Goal: Task Accomplishment & Management: Manage account settings

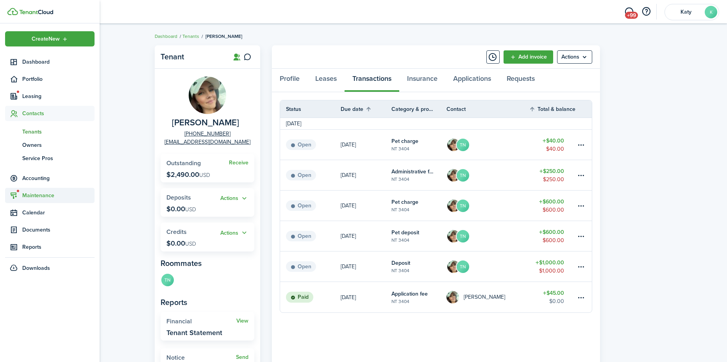
click at [36, 191] on span "Maintenance" at bounding box center [50, 195] width 90 height 15
click at [40, 165] on span "Requests" at bounding box center [51, 166] width 59 height 8
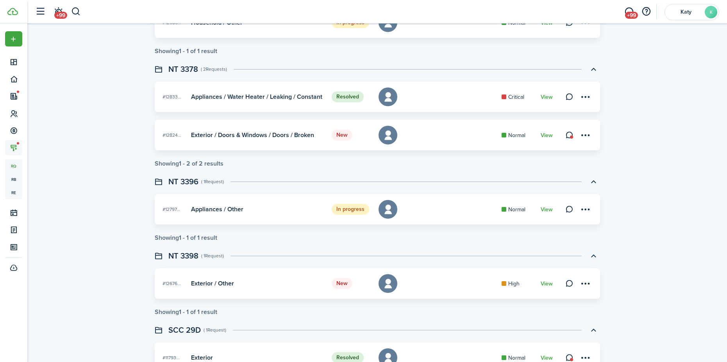
scroll to position [700, 0]
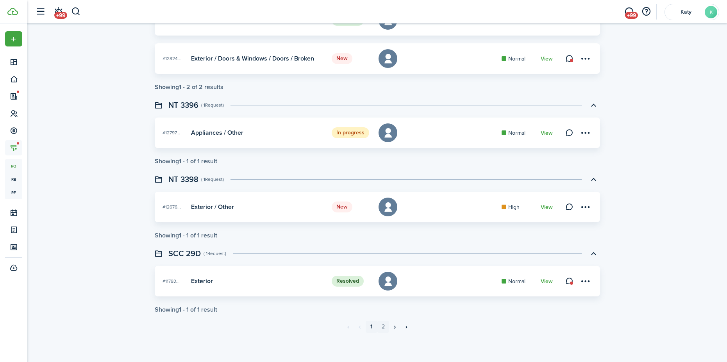
click at [381, 326] on link "2" at bounding box center [384, 327] width 12 height 12
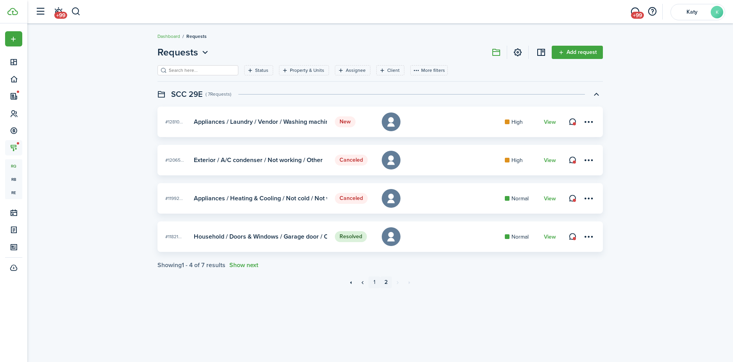
click at [373, 283] on link "1" at bounding box center [375, 283] width 12 height 12
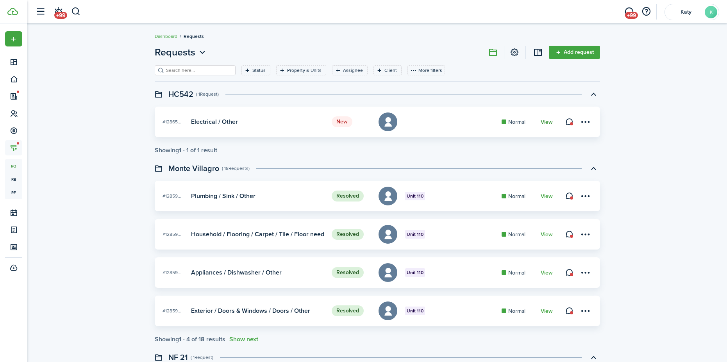
click at [547, 121] on link "View" at bounding box center [547, 122] width 12 height 6
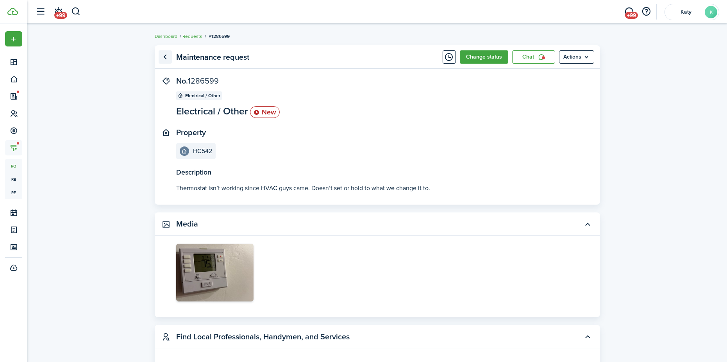
click at [165, 59] on link "Go back" at bounding box center [165, 56] width 13 height 13
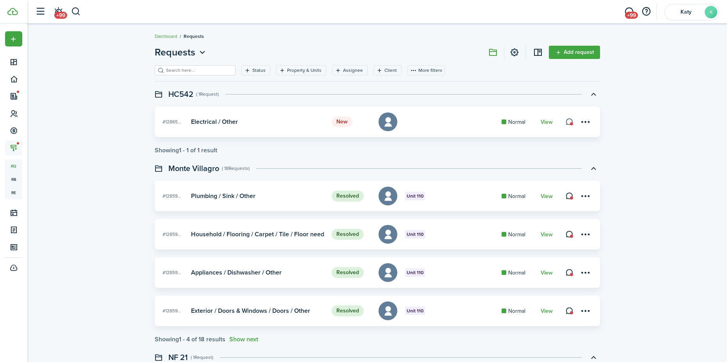
click at [570, 119] on link at bounding box center [569, 121] width 11 height 11
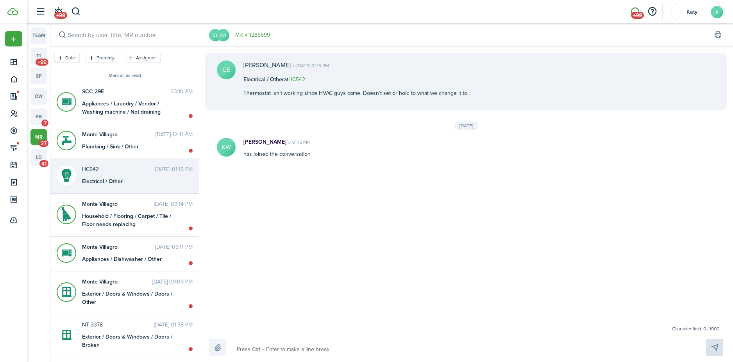
click at [283, 348] on textarea at bounding box center [462, 349] width 457 height 13
type textarea "h"
type textarea "he"
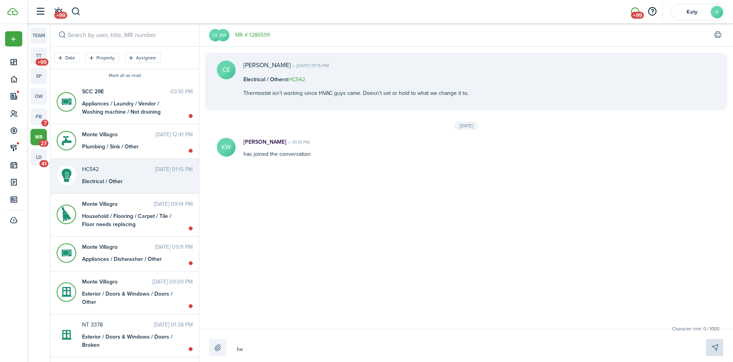
type textarea "hey"
type textarea "hey c"
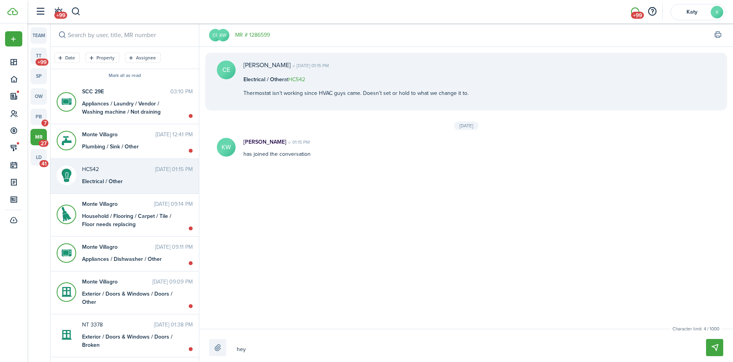
type textarea "hey c"
type textarea "hey ca"
type textarea "hey c"
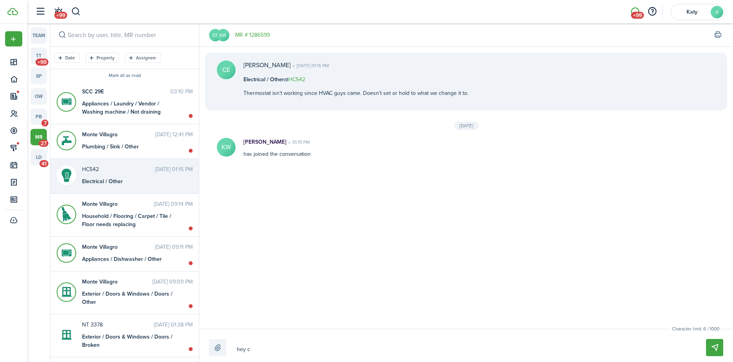
type textarea "hey"
type textarea "he"
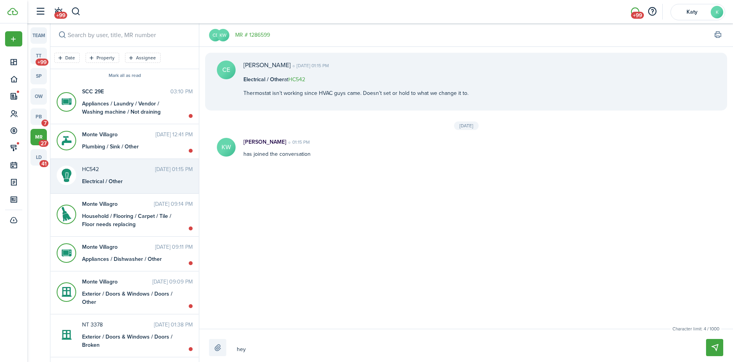
type textarea "he"
type textarea "h"
type textarea "Hj"
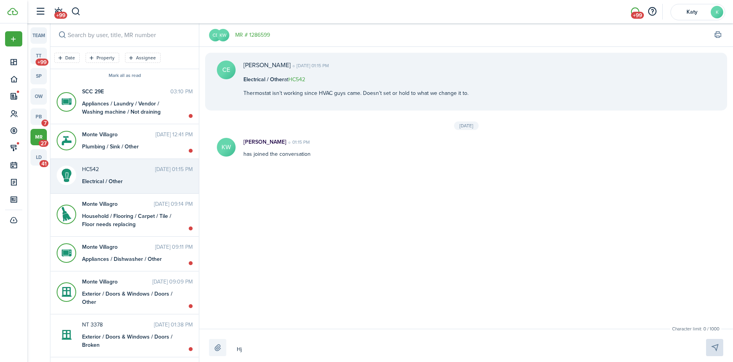
type textarea "Hje"
type textarea "Hjey"
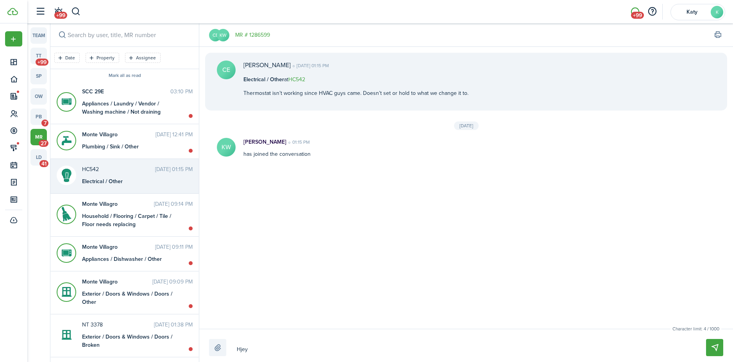
type textarea "Hjey"
type textarea "Hje"
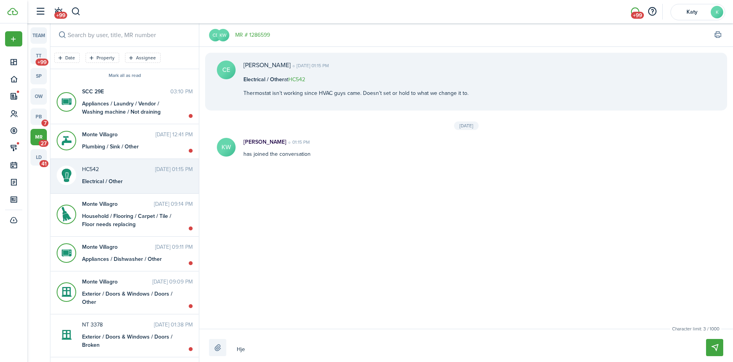
type textarea "Hj"
type textarea "H"
type textarea "He"
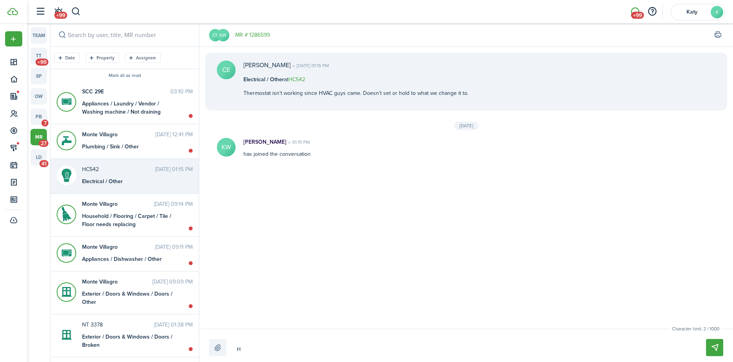
type textarea "He"
type textarea "Hey"
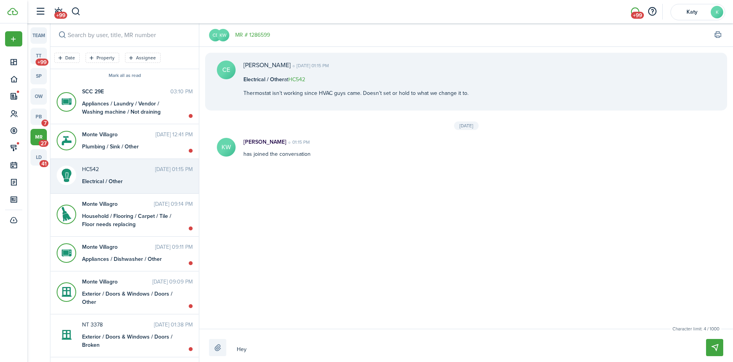
type textarea "Hey C"
type textarea "Hey Ca"
type textarea "Hey Cae"
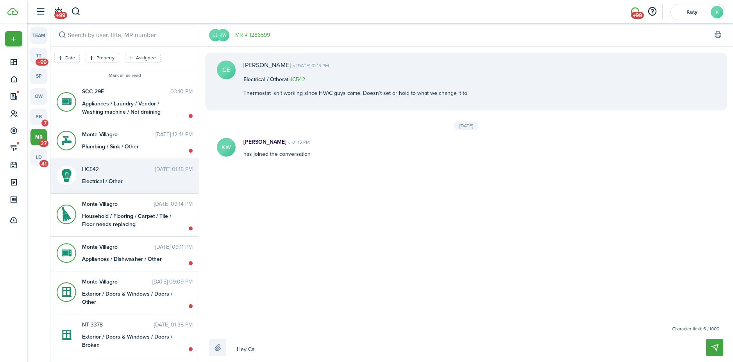
type textarea "Hey Cae"
type textarea "Hey Caes"
type textarea "Hey [PERSON_NAME]"
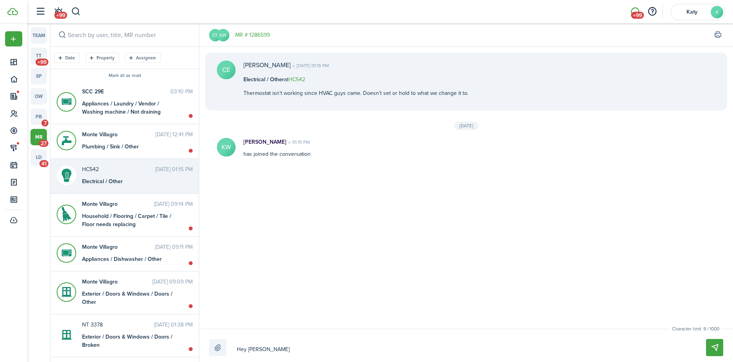
type textarea "Hey [PERSON_NAME]"
type textarea "Hey [PERSON_NAME]!"
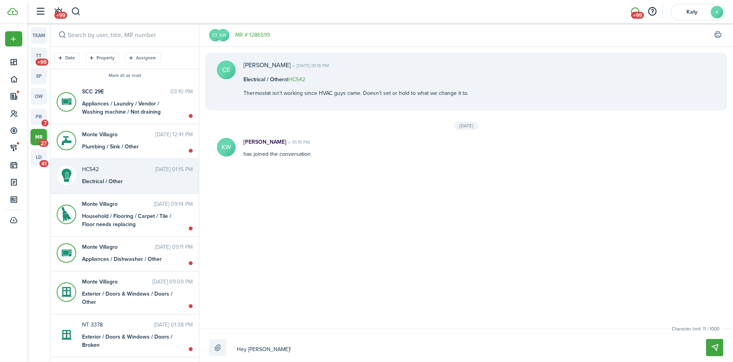
type textarea "Hey [PERSON_NAME]!"
type textarea "Hey [PERSON_NAME]! h"
type textarea "Hey [PERSON_NAME]! ha"
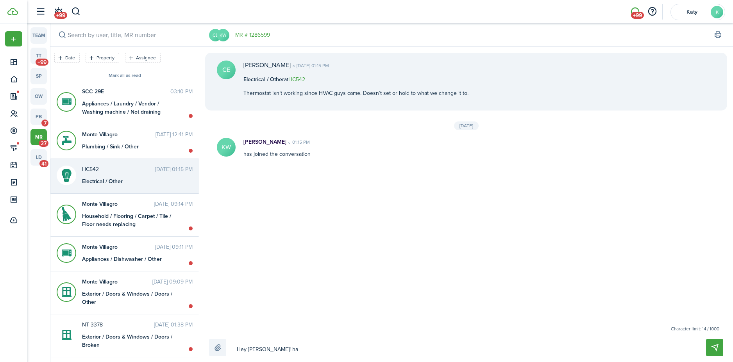
type textarea "Hey [PERSON_NAME]! hav"
type textarea "Hey [PERSON_NAME]! have"
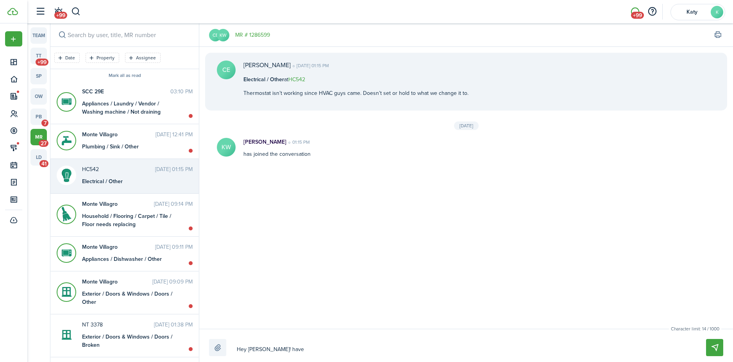
type textarea "Hey [PERSON_NAME]! have"
type textarea "Hey [PERSON_NAME]! have y"
type textarea "Hey [PERSON_NAME]! have yo"
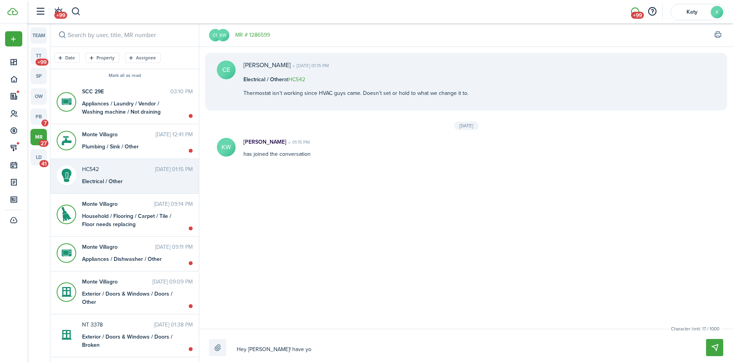
type textarea "Hey [PERSON_NAME]! have you"
type textarea "Hey [PERSON_NAME]! have you t"
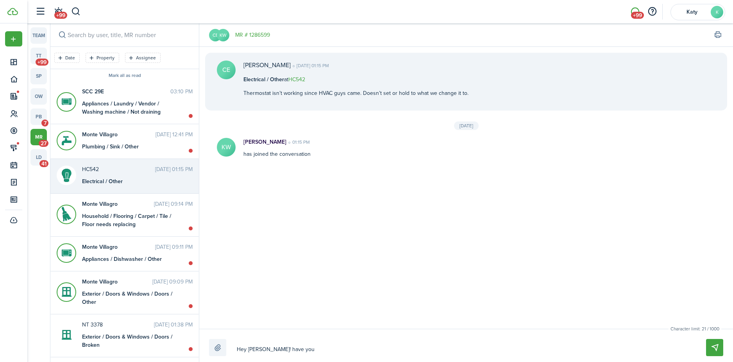
type textarea "Hey [PERSON_NAME]! have you t"
type textarea "Hey [PERSON_NAME]! have you tr"
type textarea "Hey [PERSON_NAME]! have you tri"
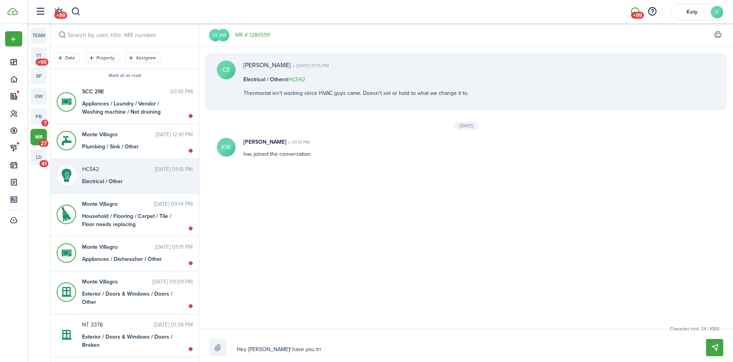
type textarea "Hey [PERSON_NAME]! have you trie"
type textarea "Hey [PERSON_NAME]! have you tried"
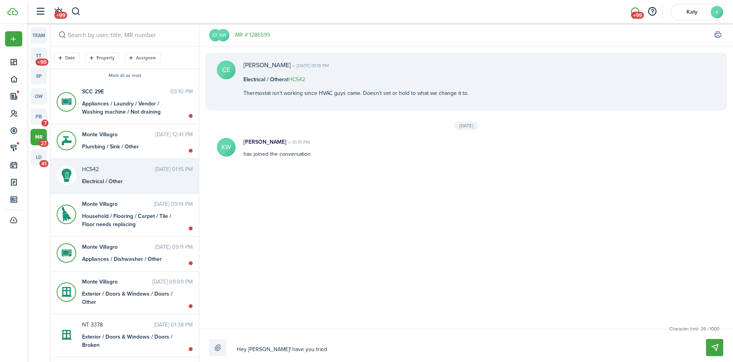
type textarea "Hey [PERSON_NAME]! have you tried"
type textarea "Hey [PERSON_NAME]! have you tried t"
type textarea "Hey [PERSON_NAME]! have you tried ta"
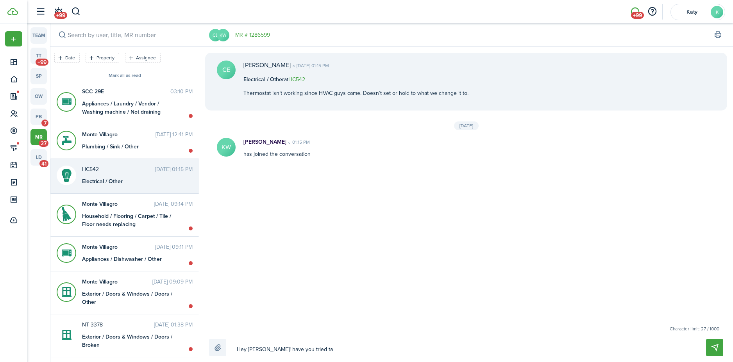
type textarea "Hey [PERSON_NAME]! have you tried tak"
type textarea "Hey [PERSON_NAME]! have you tried taki"
type textarea "Hey [PERSON_NAME]! have you tried takin"
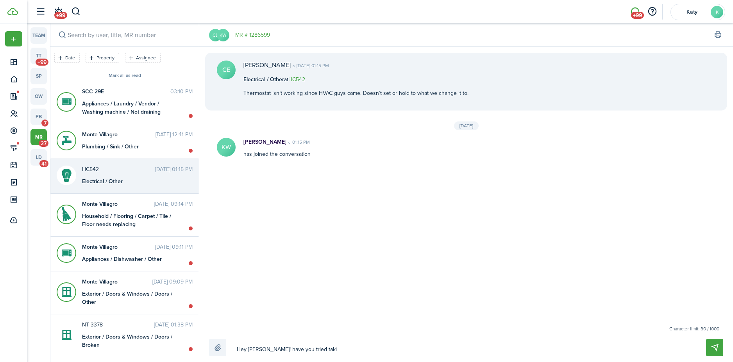
type textarea "Hey [PERSON_NAME]! have you tried takin"
type textarea "Hey [PERSON_NAME]! have you tried taking"
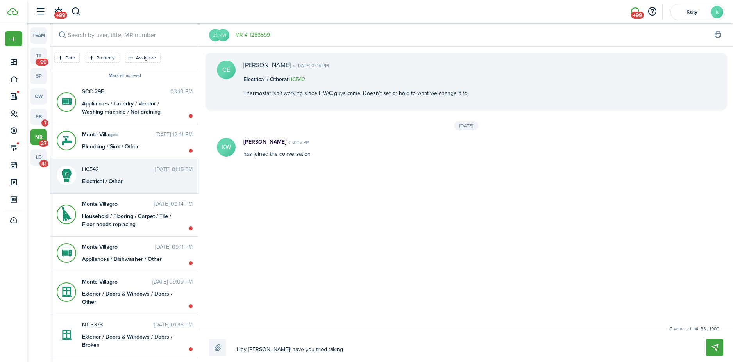
type textarea "Hey [PERSON_NAME]! have you tried taking h"
type textarea "Hey [PERSON_NAME]! have you tried taking ht"
type textarea "Hey [PERSON_NAME]! have you tried taking hte"
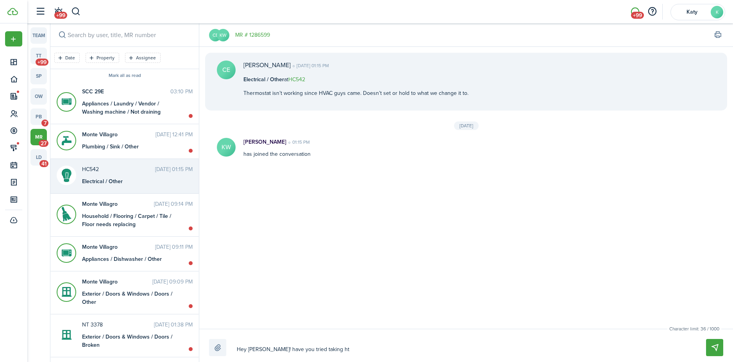
type textarea "Hey [PERSON_NAME]! have you tried taking hte"
type textarea "Hey [PERSON_NAME]! have you tried taking hte t"
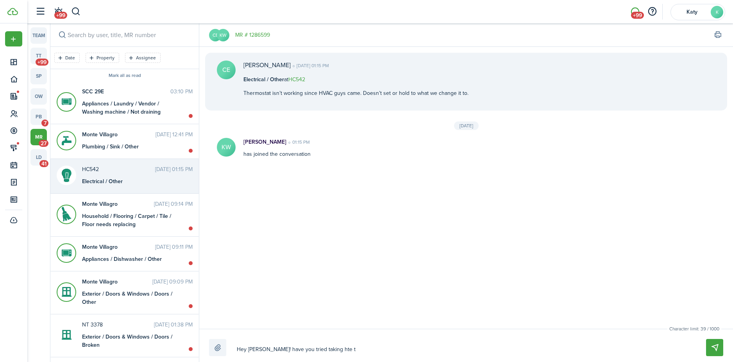
type textarea "Hey [PERSON_NAME]! have you tried taking hte th"
type textarea "Hey [PERSON_NAME]! have you tried taking hte the"
type textarea "Hey [PERSON_NAME]! have you tried taking hte ther"
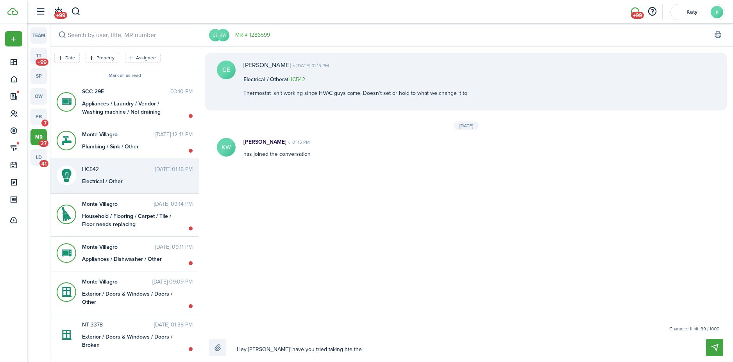
type textarea "Hey [PERSON_NAME]! have you tried taking hte ther"
type textarea "Hey [PERSON_NAME]! have you tried taking hte therm"
type textarea "Hey [PERSON_NAME]! have you tried taking hte thermo"
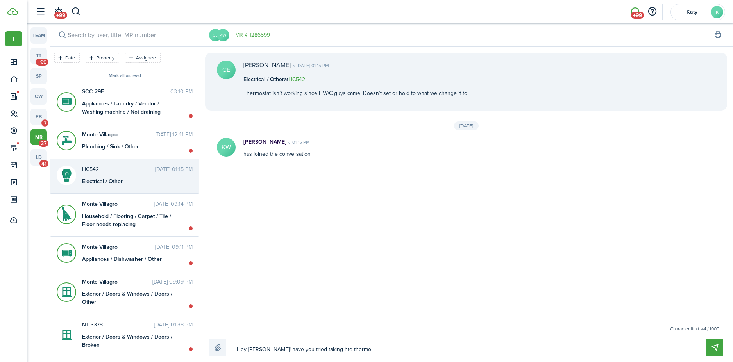
type textarea "Hey [PERSON_NAME]! have you tried taking hte thermos"
type textarea "Hey [PERSON_NAME]! have you tried taking hte thermost"
type textarea "Hey [PERSON_NAME]! have you tried taking hte thermosta"
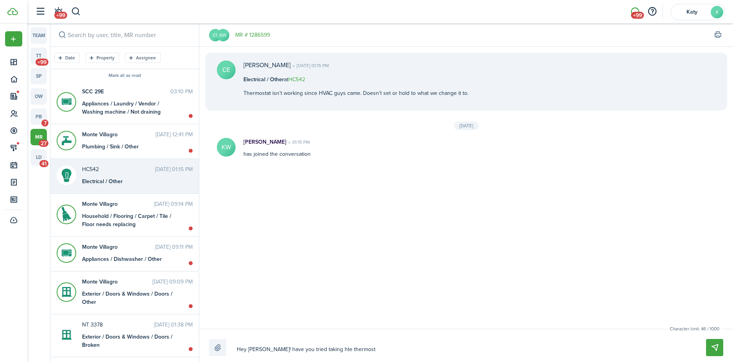
type textarea "Hey [PERSON_NAME]! have you tried taking hte thermosta"
type textarea "Hey [PERSON_NAME]! have you tried taking hte thermostat"
type textarea "Hey [PERSON_NAME]! have you tried taking hte thermostate"
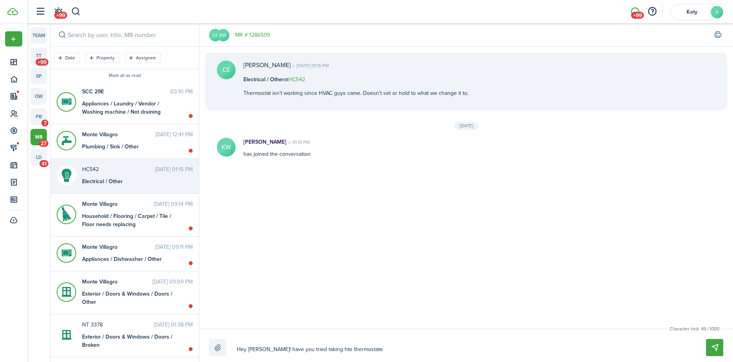
type textarea "Hey [PERSON_NAME]! have you tried taking hte thermostat"
type textarea "Hey [PERSON_NAME]! have you tried taking ht thermostat"
type textarea "Hey [PERSON_NAME]! have you tried taking h thermostat"
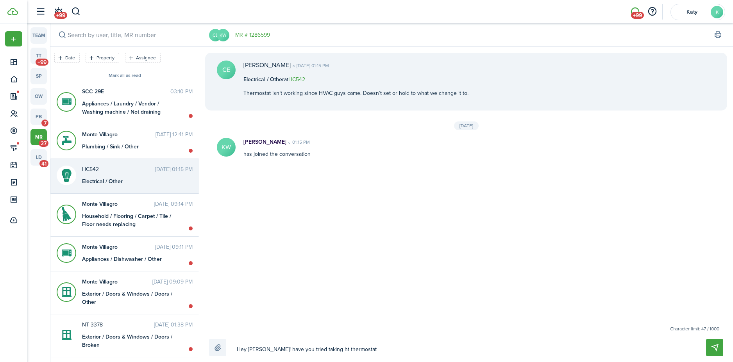
type textarea "Hey [PERSON_NAME]! have you tried taking h thermostat"
type textarea "Hey [PERSON_NAME]! have you tried taking thermostat"
type textarea "Hey [PERSON_NAME]! have you tried taking t thermostat"
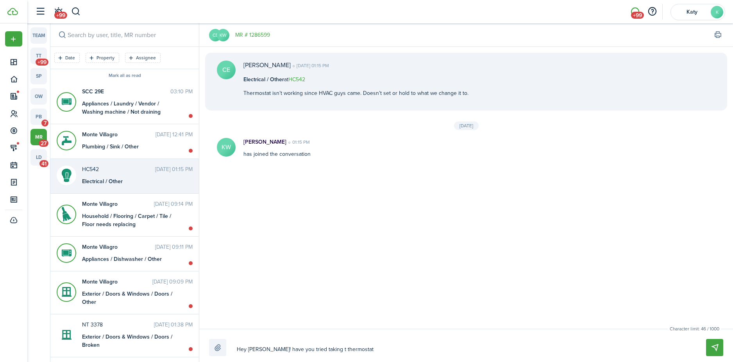
type textarea "Hey [PERSON_NAME]! have you tried taking th thermostat"
type textarea "Hey [PERSON_NAME]! have you tried taking the thermostat"
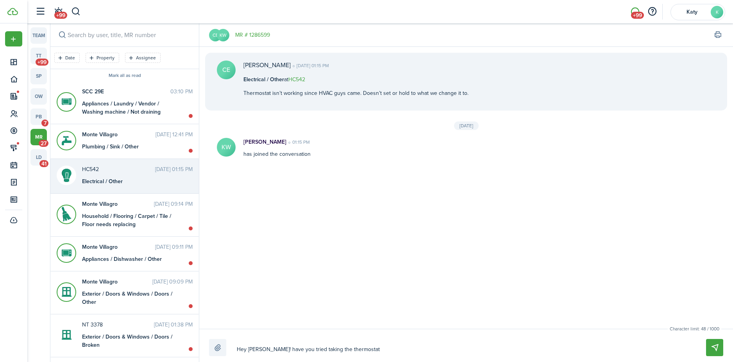
type textarea "Hey [PERSON_NAME]! have you tried taking the thermostat"
type textarea "Hey [PERSON_NAME]! have you tried taking the thermostat a"
type textarea "Hey [PERSON_NAME]! have you tried taking the thermostat"
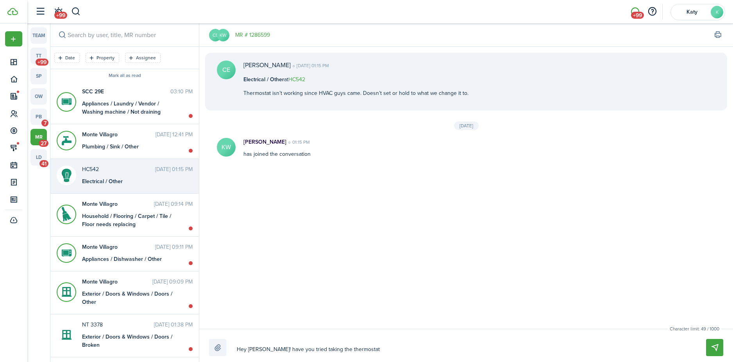
type textarea "Hey [PERSON_NAME]! have you tried taking the thermostat o"
type textarea "Hey [PERSON_NAME]! have you tried taking the thermostat of"
type textarea "Hey [PERSON_NAME]! have you tried taking the thermostat off"
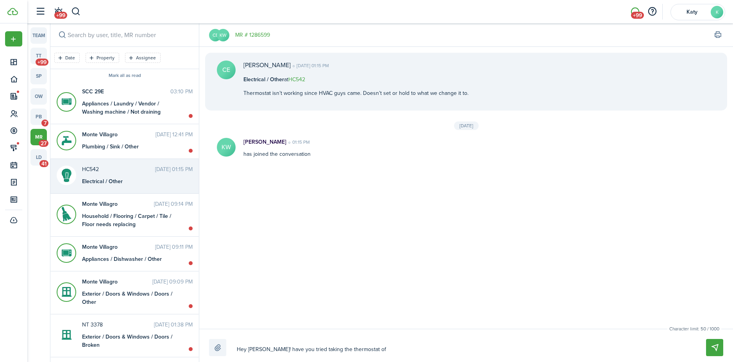
type textarea "Hey [PERSON_NAME]! have you tried taking the thermostat off"
type textarea "Hey [PERSON_NAME]! have you tried taking the thermostat off t"
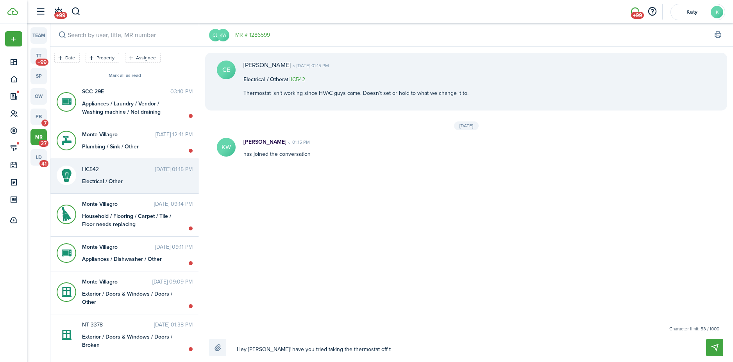
type textarea "Hey [PERSON_NAME]! have you tried taking the thermostat off th"
type textarea "Hey [PERSON_NAME]! have you tried taking the thermostat off the"
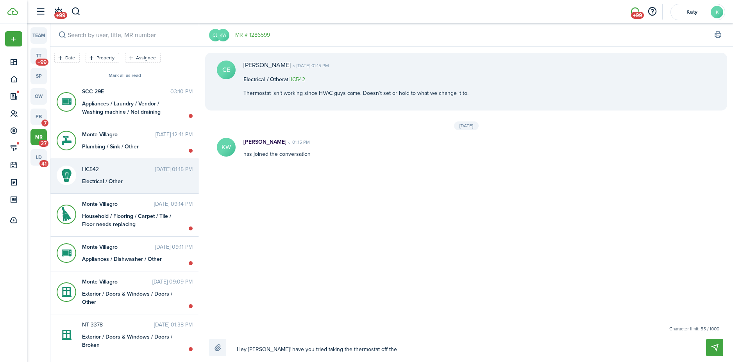
type textarea "Hey [PERSON_NAME]! have you tried taking the thermostat off the"
type textarea "Hey [PERSON_NAME]! have you tried taking the thermostat off the w"
type textarea "Hey [PERSON_NAME]! have you tried taking the thermostat off the wa"
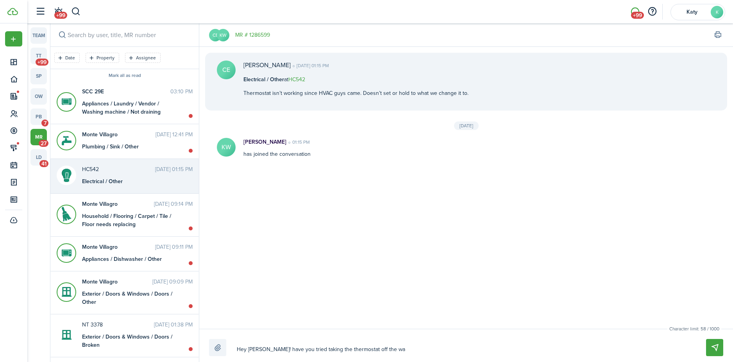
type textarea "Hey [PERSON_NAME]! have you tried taking the thermostat off the wal"
type textarea "Hey [PERSON_NAME]! have you tried taking the thermostat off the wall"
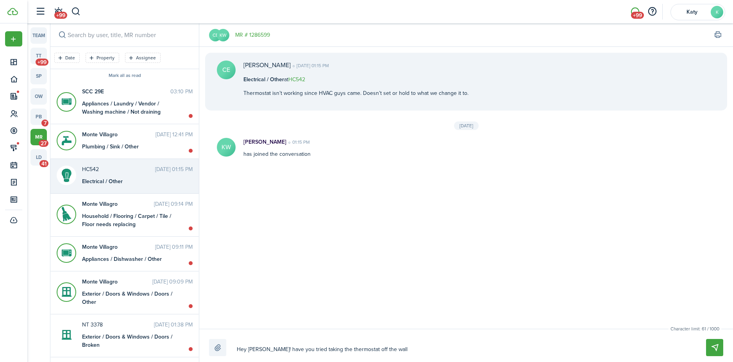
type textarea "Hey [PERSON_NAME]! have you tried taking the thermostat off the wall"
type textarea "Hey [PERSON_NAME]! have you tried taking the thermostat off the wall a"
type textarea "Hey [PERSON_NAME]! have you tried taking the thermostat off the wall an"
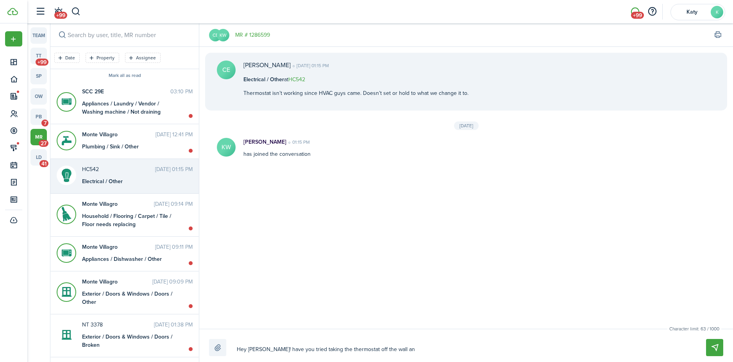
type textarea "Hey [PERSON_NAME]! have you tried taking the thermostat off the wall and"
type textarea "Hey [PERSON_NAME]! have you tried taking the thermostat off the wall and p"
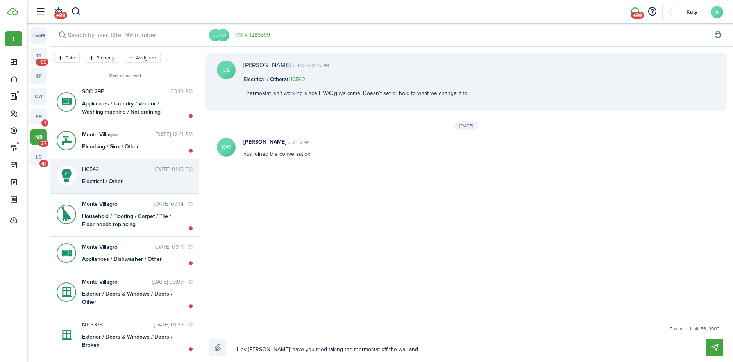
type textarea "Hey [PERSON_NAME]! have you tried taking the thermostat off the wall and p"
type textarea "Hey [PERSON_NAME]! have you tried taking the thermostat off the wall and pl"
type textarea "Hey [PERSON_NAME]! have you tried taking the thermostat off the wall and plu"
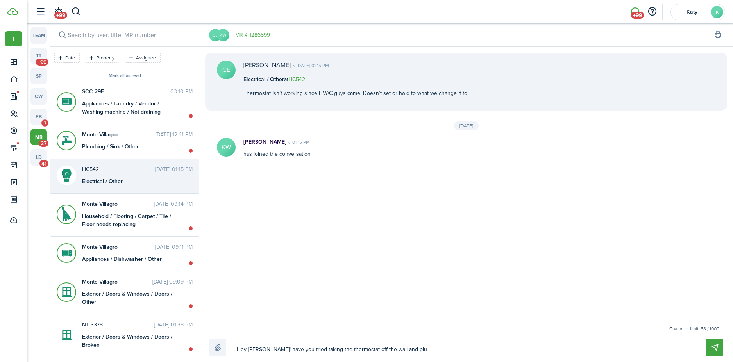
type textarea "Hey [PERSON_NAME]! have you tried taking the thermostat off the wall and plug"
type textarea "Hey [PERSON_NAME]! have you tried taking the thermostat off the wall and plugg"
drag, startPoint x: 283, startPoint y: 348, endPoint x: 581, endPoint y: 358, distance: 298.0
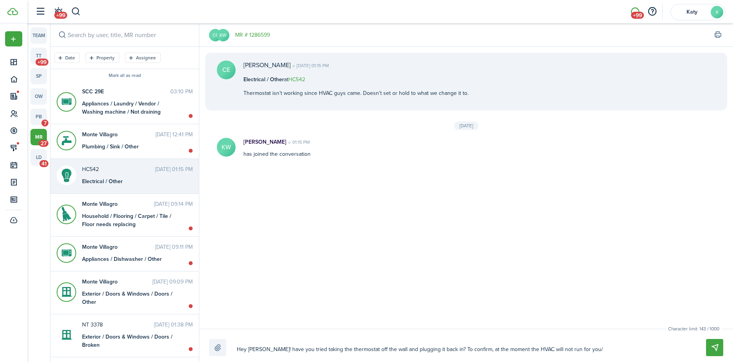
click at [593, 355] on textarea "Hey [PERSON_NAME]! have you tried taking the thermostat off the wall and pluggi…" at bounding box center [462, 349] width 457 height 13
click at [580, 347] on textarea "Hey [PERSON_NAME]! have you tried taking the thermostat off the wall and pluggi…" at bounding box center [462, 349] width 457 height 13
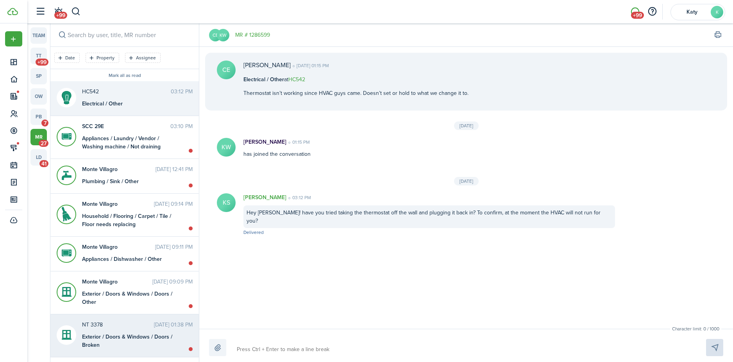
click at [125, 333] on div "Exterior / Doors & Windows / Doors / Broken" at bounding box center [131, 341] width 98 height 16
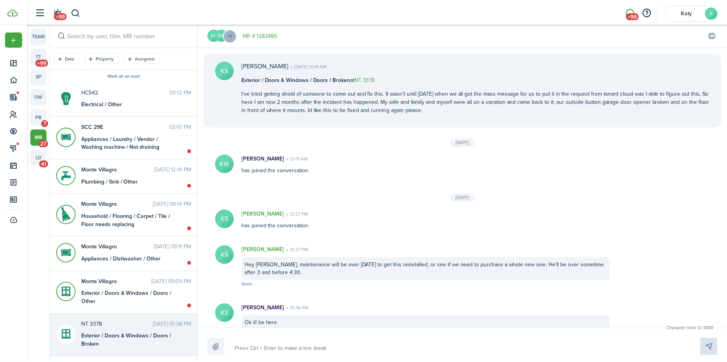
scroll to position [10, 0]
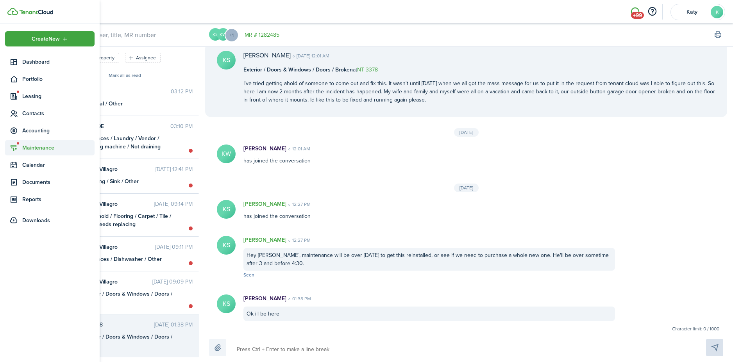
click at [40, 146] on span "Maintenance" at bounding box center [58, 148] width 72 height 8
click at [39, 163] on span "Requests" at bounding box center [51, 166] width 59 height 8
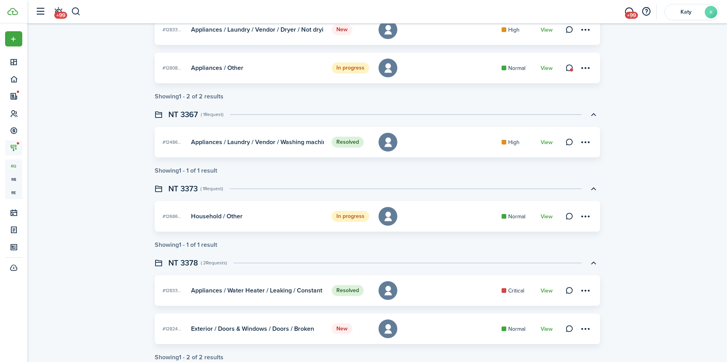
scroll to position [586, 0]
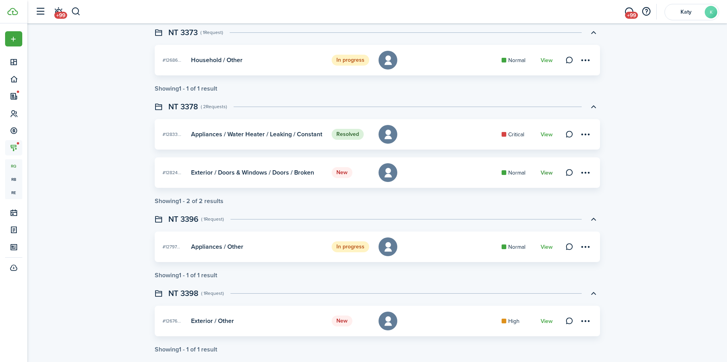
click at [548, 172] on link "View" at bounding box center [547, 173] width 12 height 6
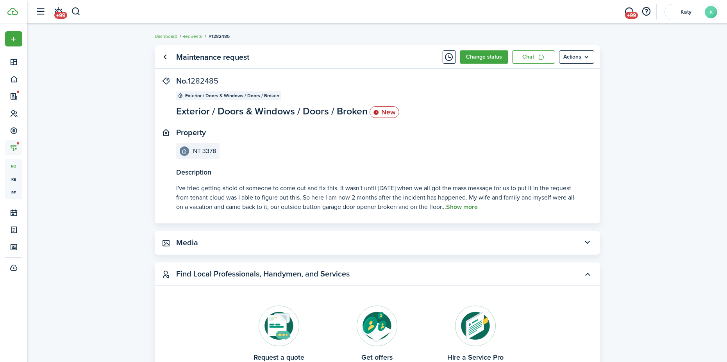
click at [478, 208] on button "Show more" at bounding box center [462, 207] width 32 height 7
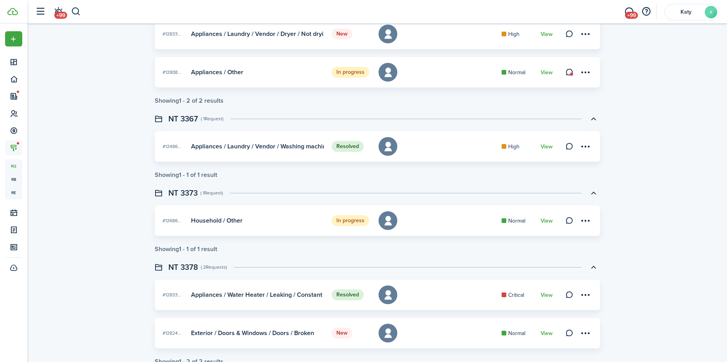
scroll to position [430, 0]
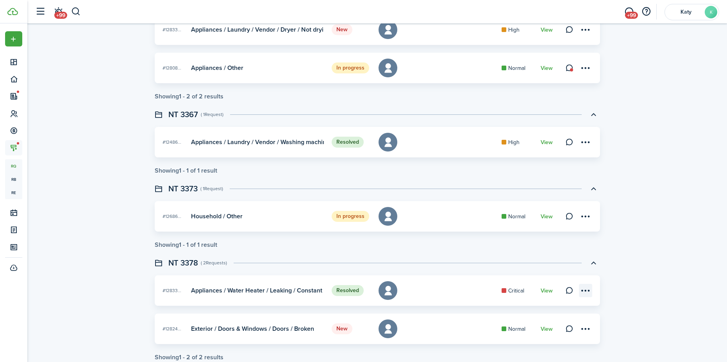
click at [589, 294] on menu-btn-icon at bounding box center [585, 290] width 13 height 13
click at [214, 288] on card-title "Appliances / Water Heater / Leaking / Constant leak" at bounding box center [257, 290] width 133 height 7
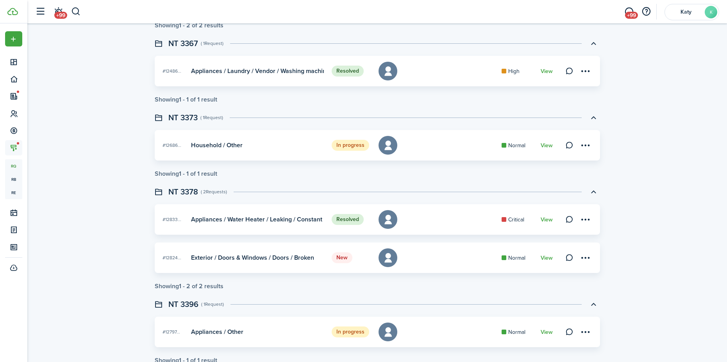
scroll to position [508, 0]
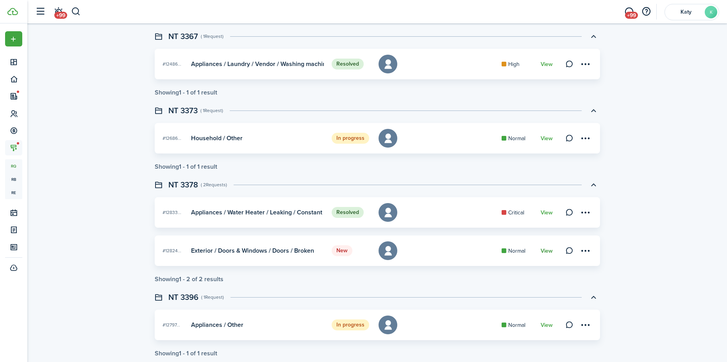
click at [548, 251] on link "View" at bounding box center [547, 251] width 12 height 6
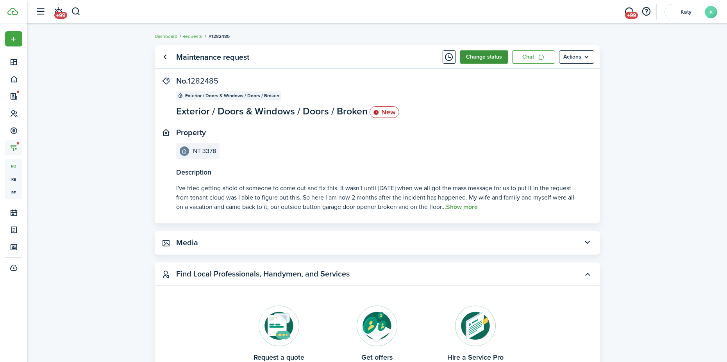
click at [482, 57] on button "Change status" at bounding box center [484, 56] width 48 height 13
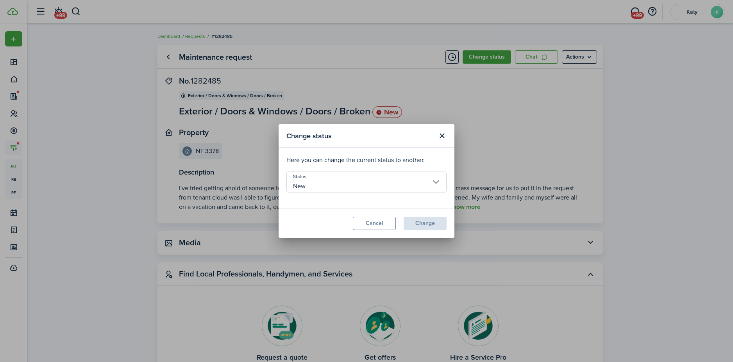
click at [370, 192] on input "New" at bounding box center [367, 182] width 160 height 22
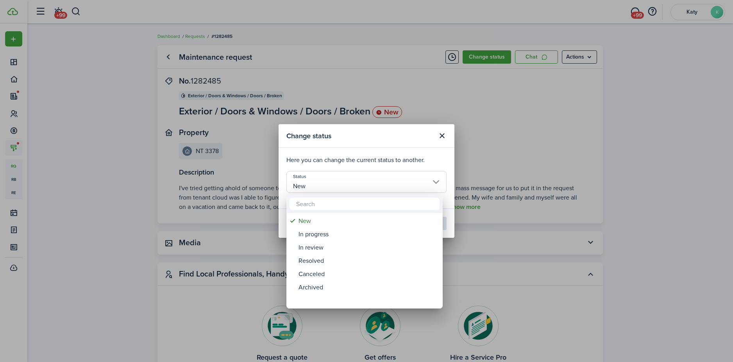
click at [369, 184] on div at bounding box center [366, 180] width 858 height 487
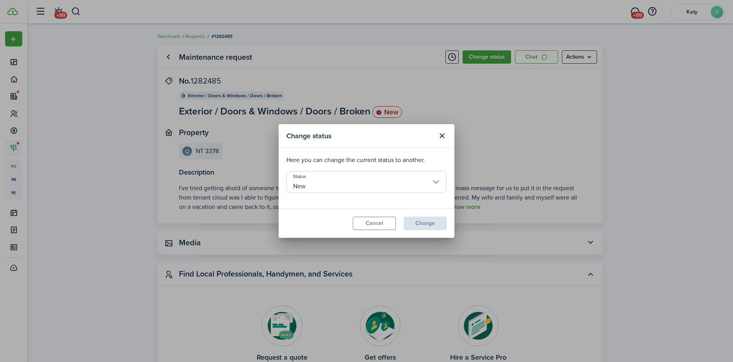
click at [369, 184] on input "New" at bounding box center [367, 182] width 160 height 22
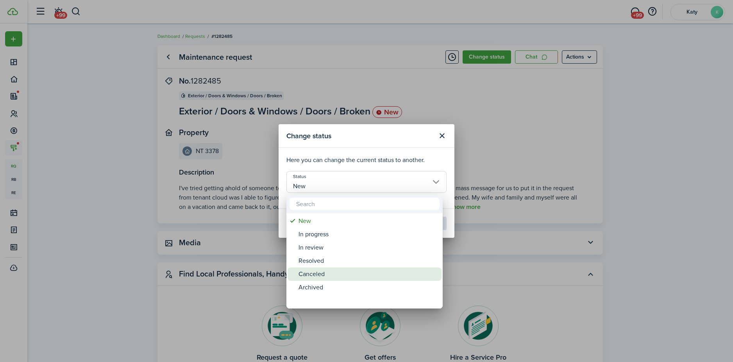
click at [320, 265] on div "Resolved" at bounding box center [368, 260] width 138 height 13
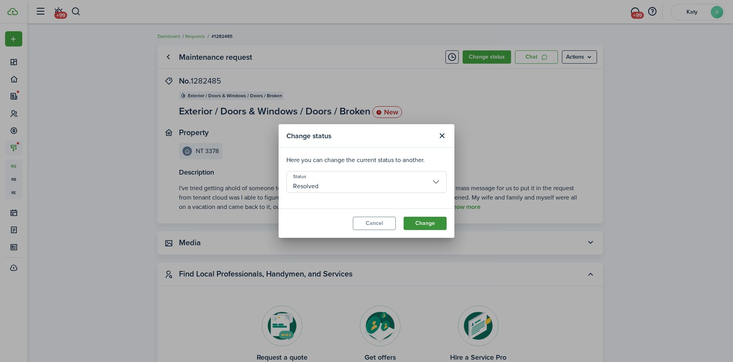
click at [423, 220] on button "Change" at bounding box center [425, 223] width 43 height 13
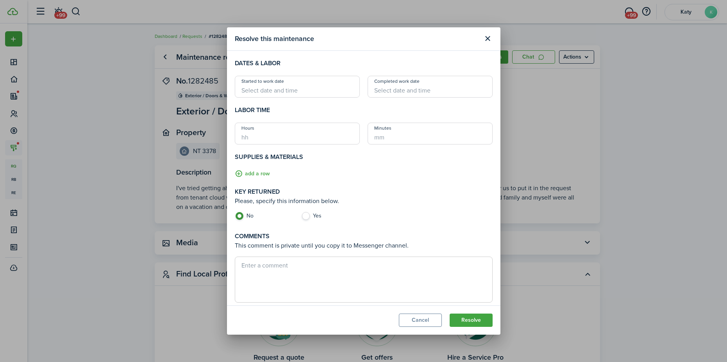
click at [284, 83] on input "Started to work date" at bounding box center [297, 87] width 125 height 22
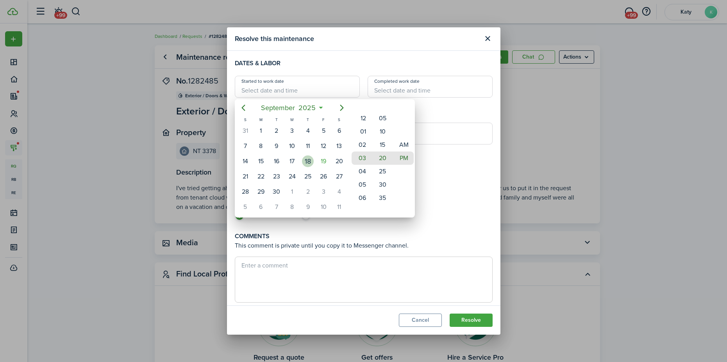
click at [309, 146] on div "11" at bounding box center [308, 146] width 12 height 12
click at [472, 322] on div at bounding box center [363, 180] width 853 height 487
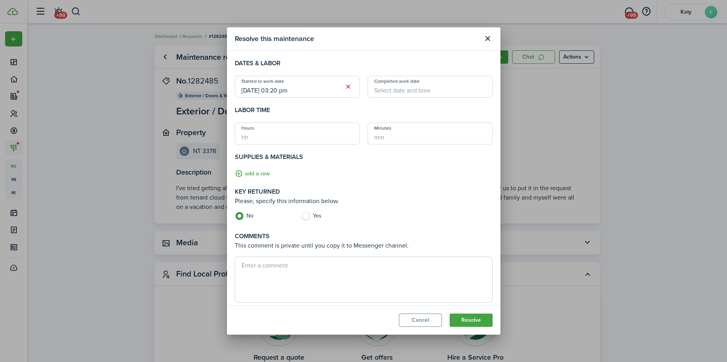
click at [395, 86] on input "Completed work date" at bounding box center [430, 87] width 125 height 22
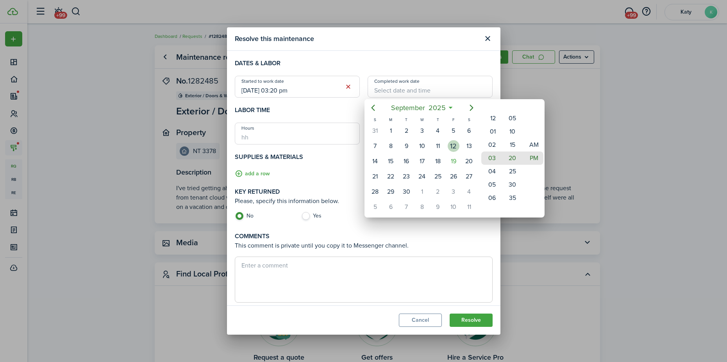
click at [450, 147] on div "12" at bounding box center [454, 146] width 12 height 12
drag, startPoint x: 479, startPoint y: 321, endPoint x: 477, endPoint y: 316, distance: 5.1
click at [479, 321] on div at bounding box center [363, 180] width 853 height 487
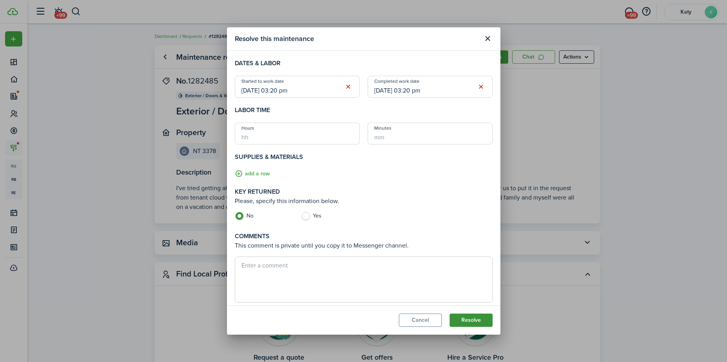
click at [459, 319] on button "Resolve" at bounding box center [471, 320] width 43 height 13
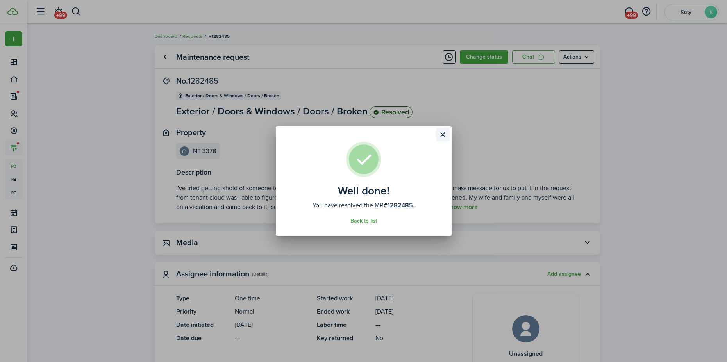
click at [438, 134] on button "Close modal" at bounding box center [443, 134] width 13 height 13
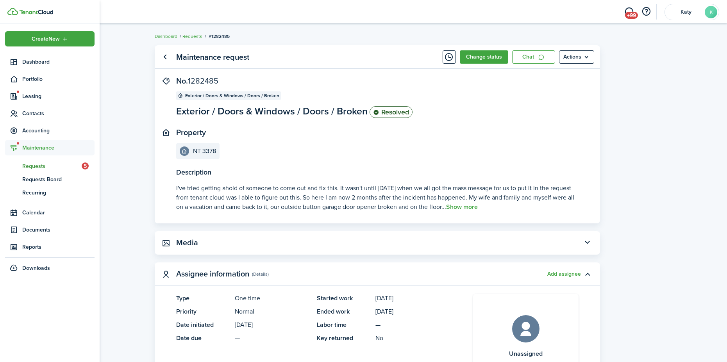
click at [42, 167] on span "Requests" at bounding box center [51, 166] width 59 height 8
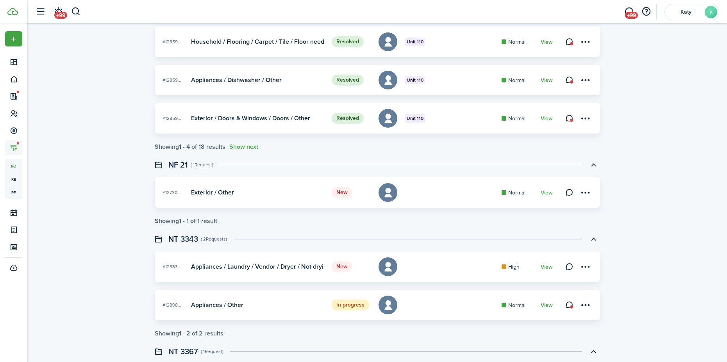
scroll to position [195, 0]
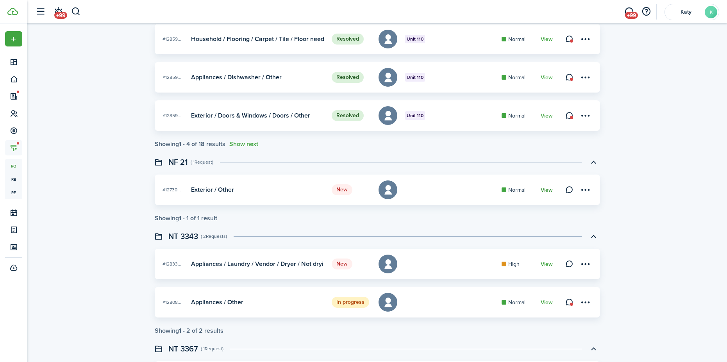
click at [549, 190] on link "View" at bounding box center [547, 190] width 12 height 6
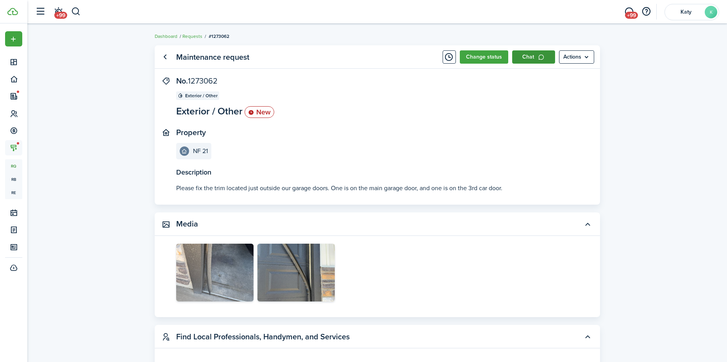
click at [521, 60] on link "Chat" at bounding box center [533, 56] width 43 height 13
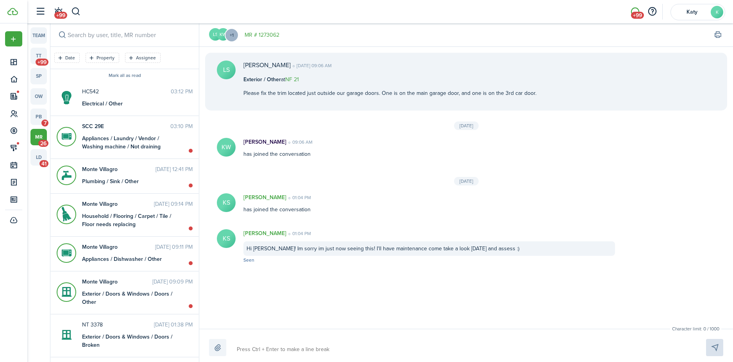
click at [282, 349] on textarea at bounding box center [462, 349] width 457 height 13
